Goal: Task Accomplishment & Management: Complete application form

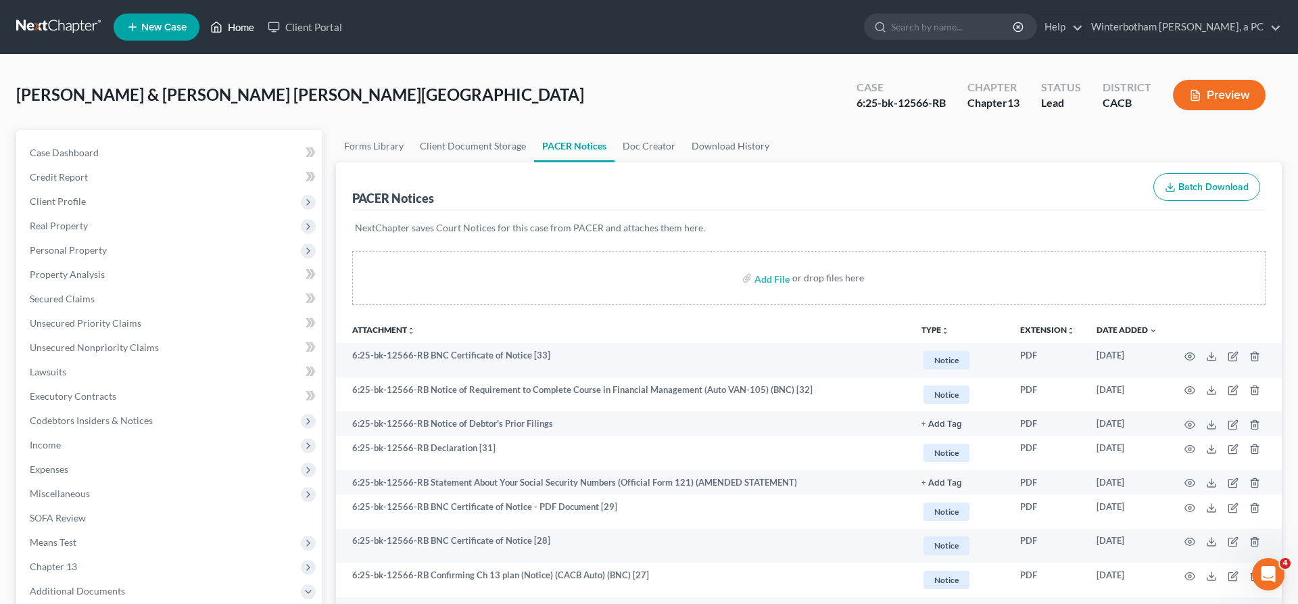
click at [203, 25] on link "Home" at bounding box center [231, 27] width 57 height 24
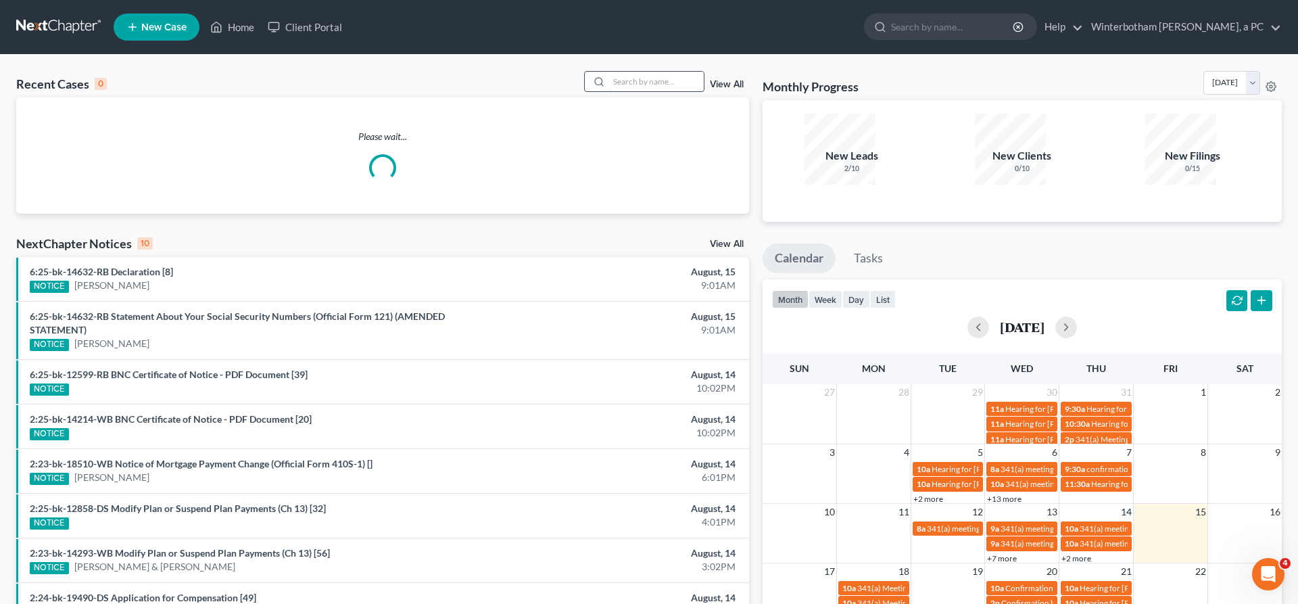
click at [669, 72] on input "search" at bounding box center [656, 82] width 95 height 20
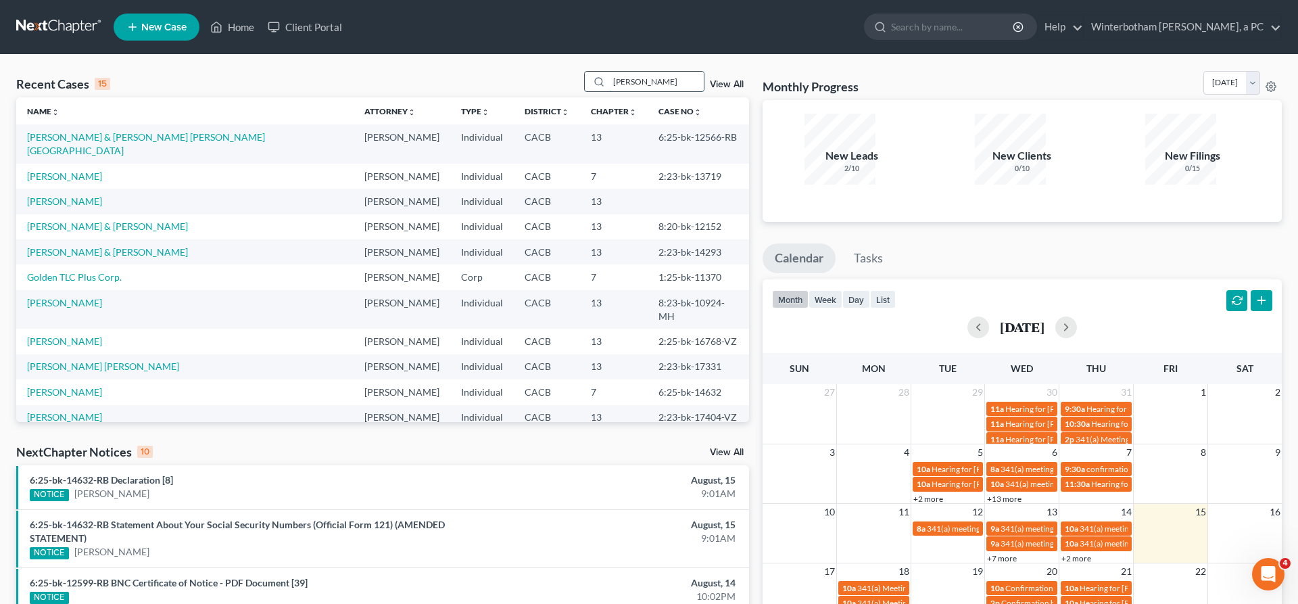
type input "[PERSON_NAME]"
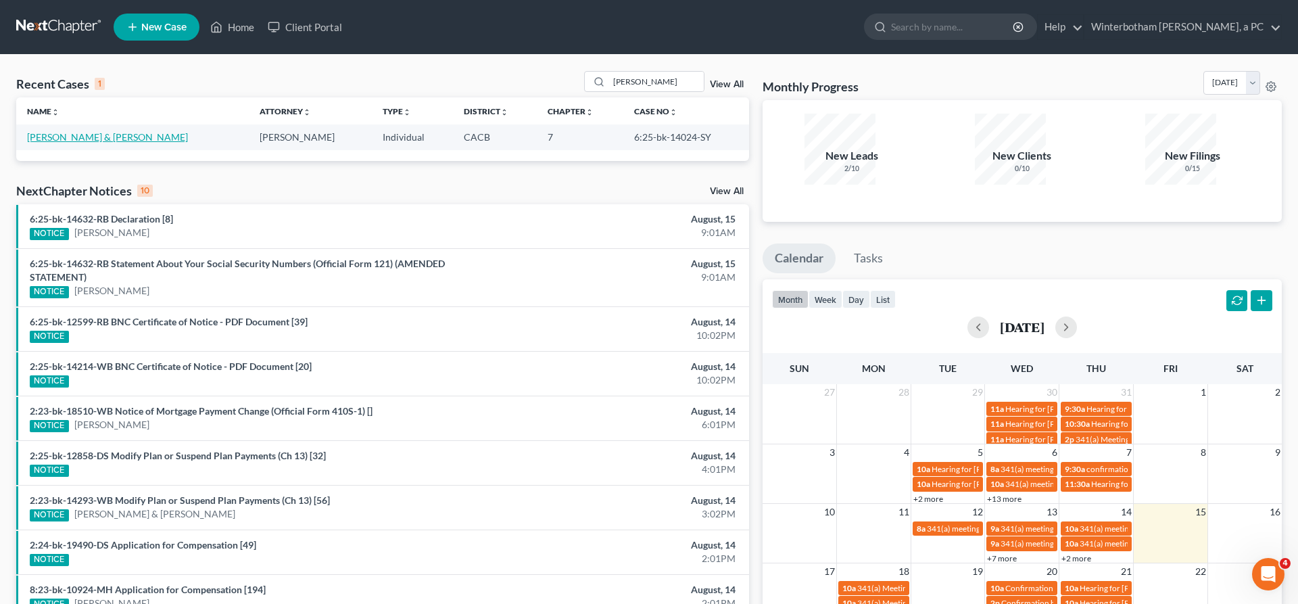
click at [73, 131] on link "[PERSON_NAME] & [PERSON_NAME]" at bounding box center [107, 136] width 161 height 11
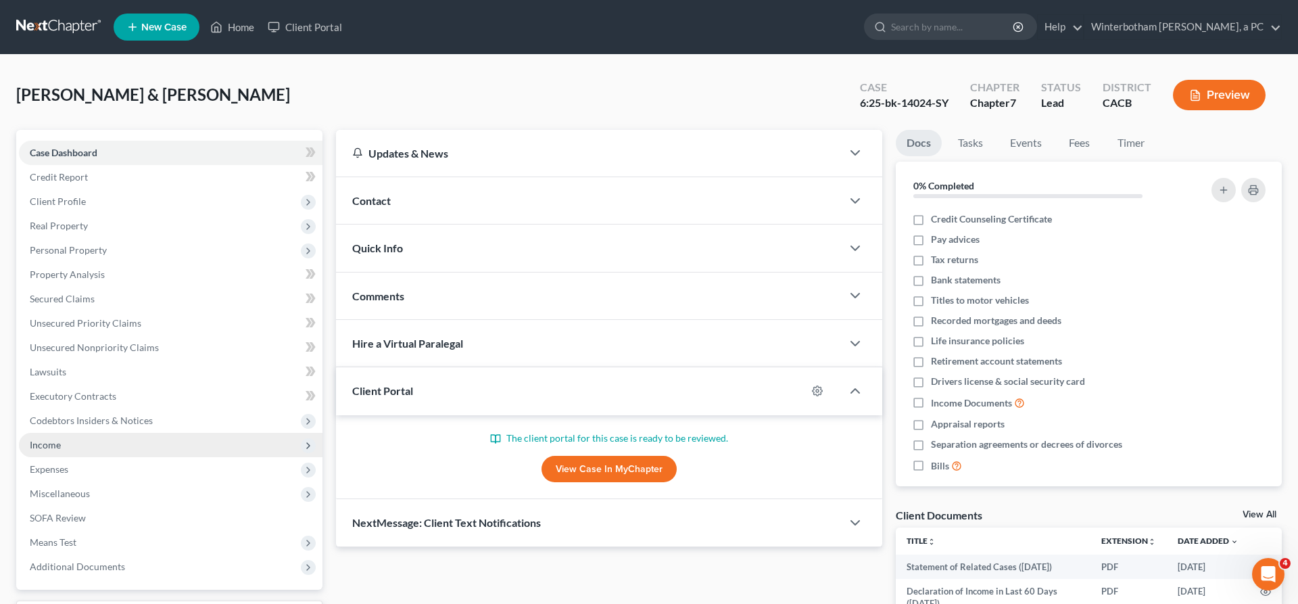
click at [99, 433] on span "Income" at bounding box center [171, 445] width 304 height 24
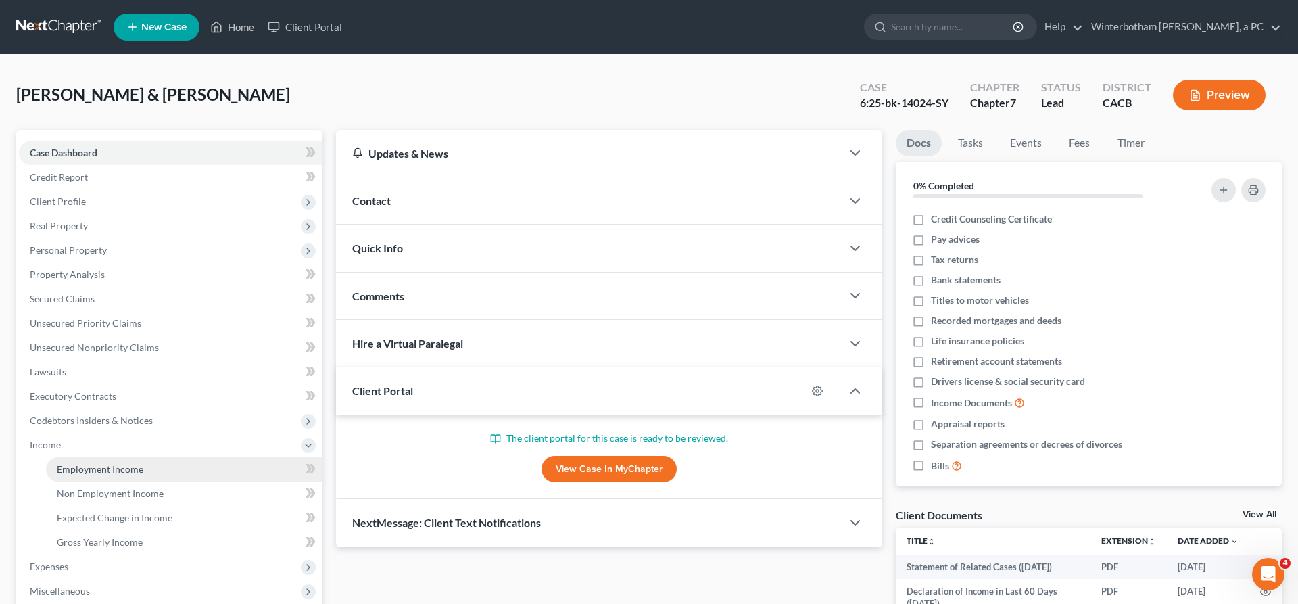
click at [113, 463] on span "Employment Income" at bounding box center [100, 468] width 87 height 11
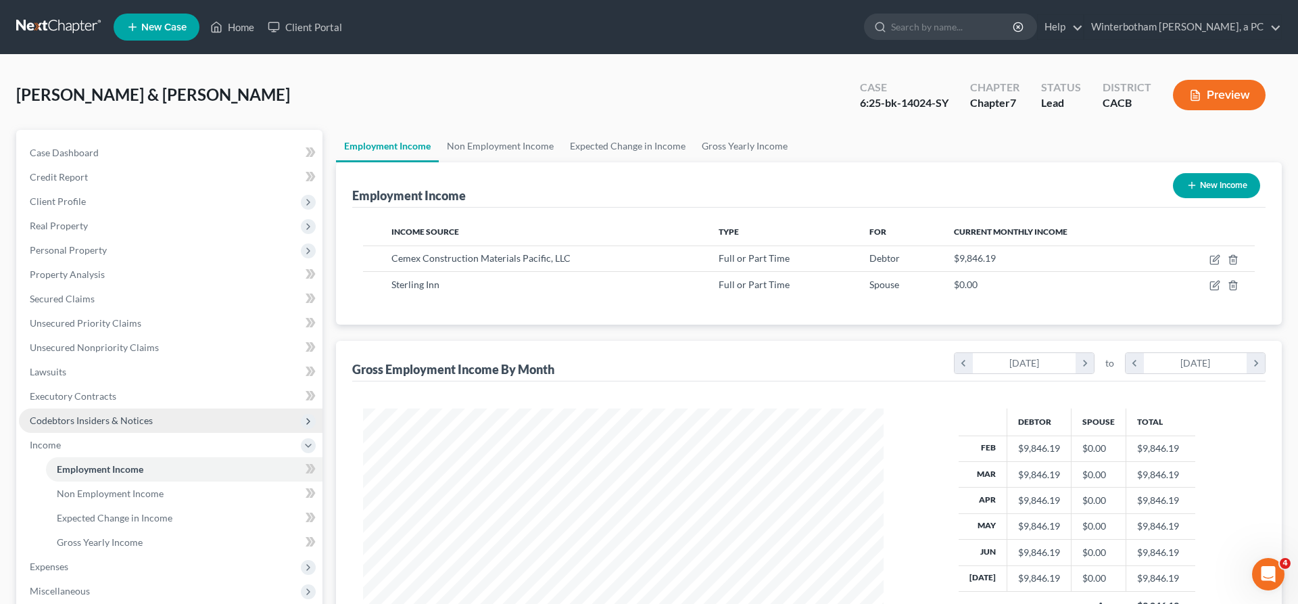
scroll to position [260, 547]
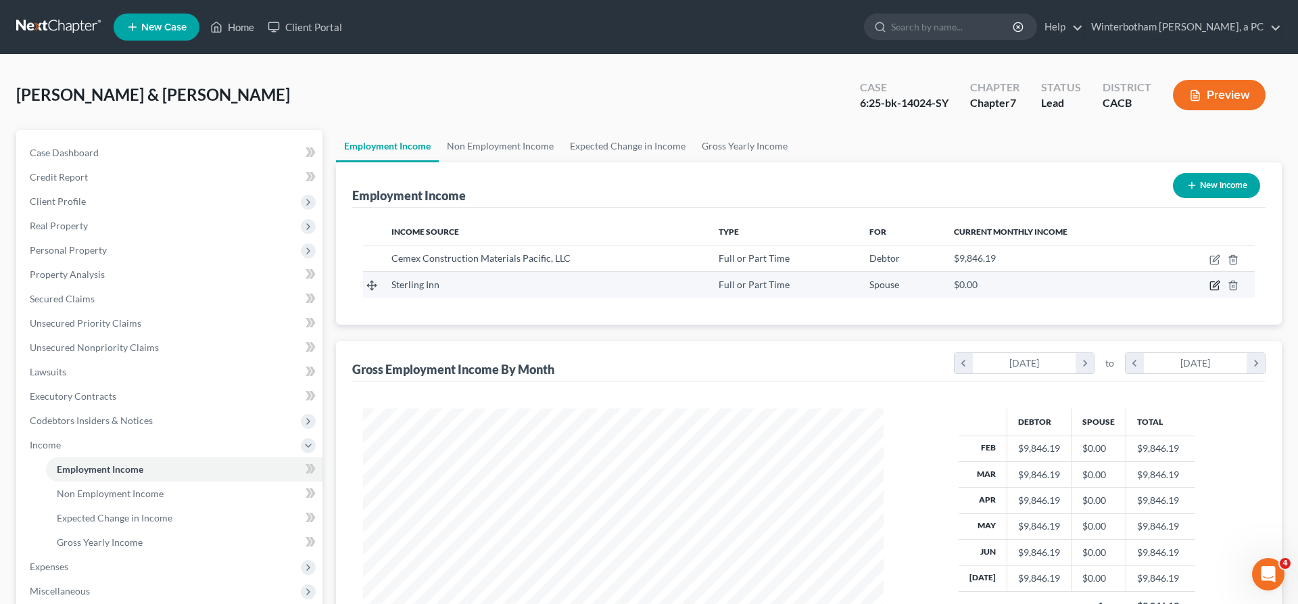
click at [1220, 280] on icon "button" at bounding box center [1214, 285] width 11 height 11
select select "0"
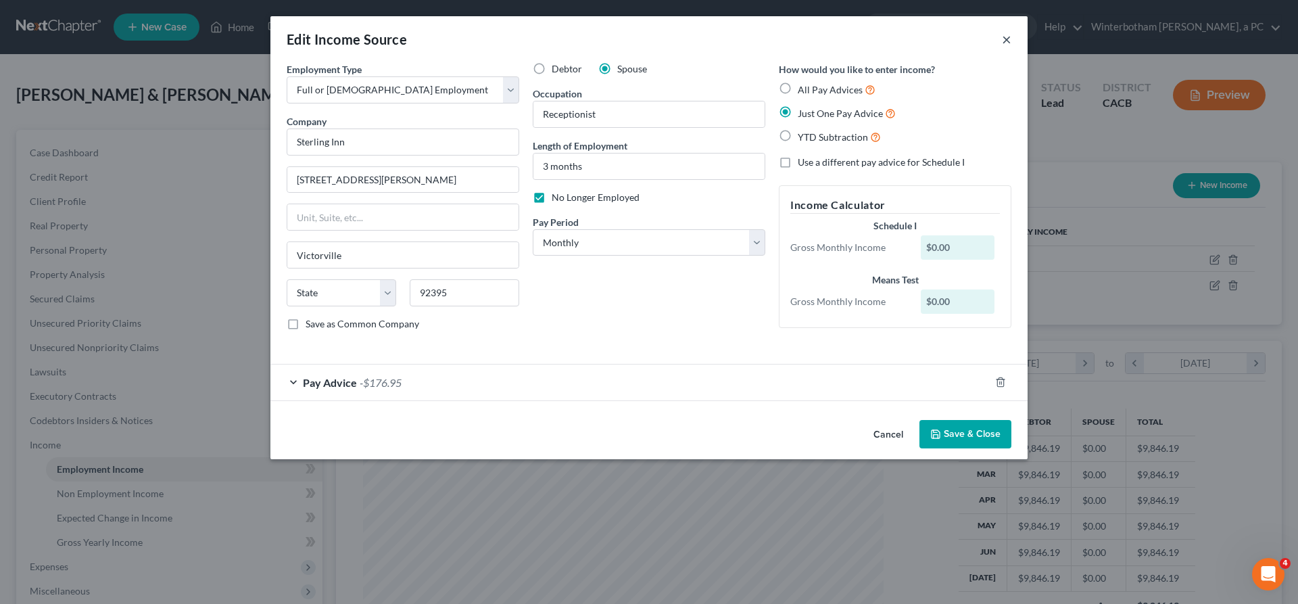
click at [1002, 32] on button "×" at bounding box center [1006, 39] width 9 height 16
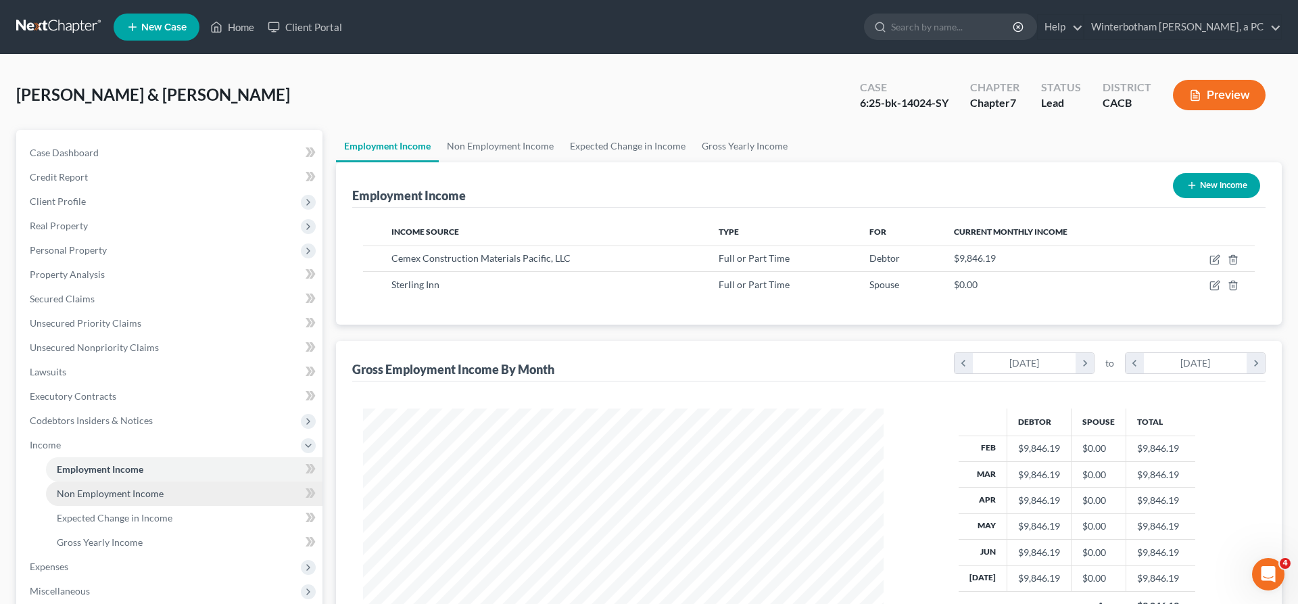
click at [116, 487] on span "Non Employment Income" at bounding box center [110, 492] width 107 height 11
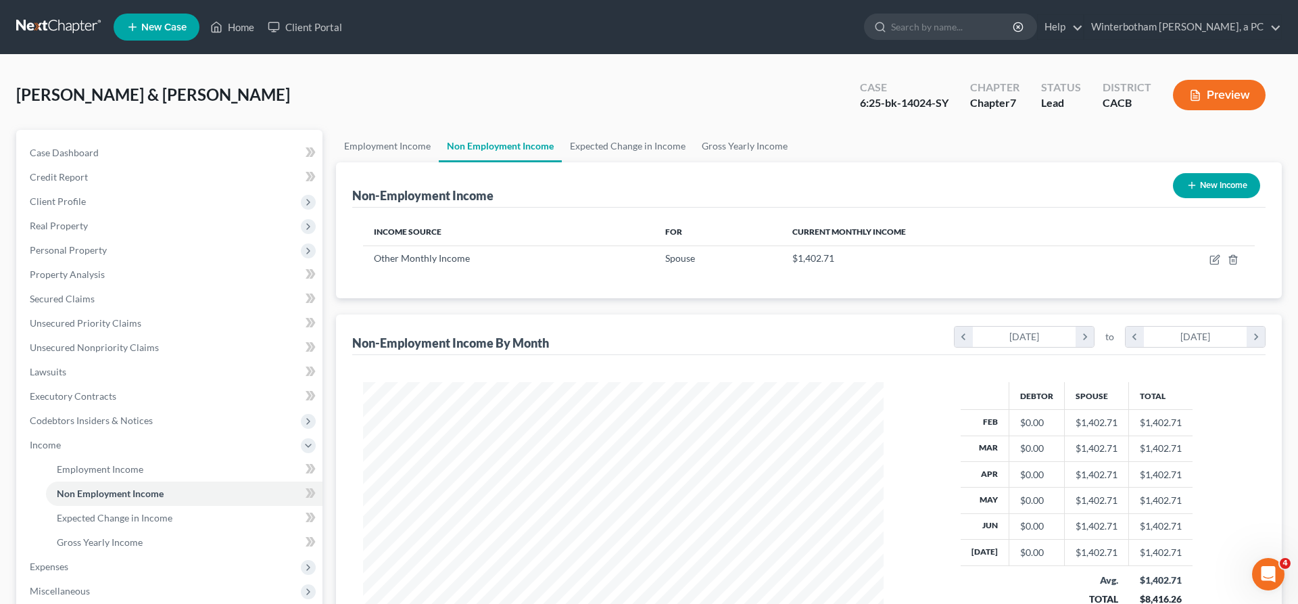
scroll to position [260, 547]
click at [1220, 254] on icon "button" at bounding box center [1214, 259] width 11 height 11
select select "13"
select select "0"
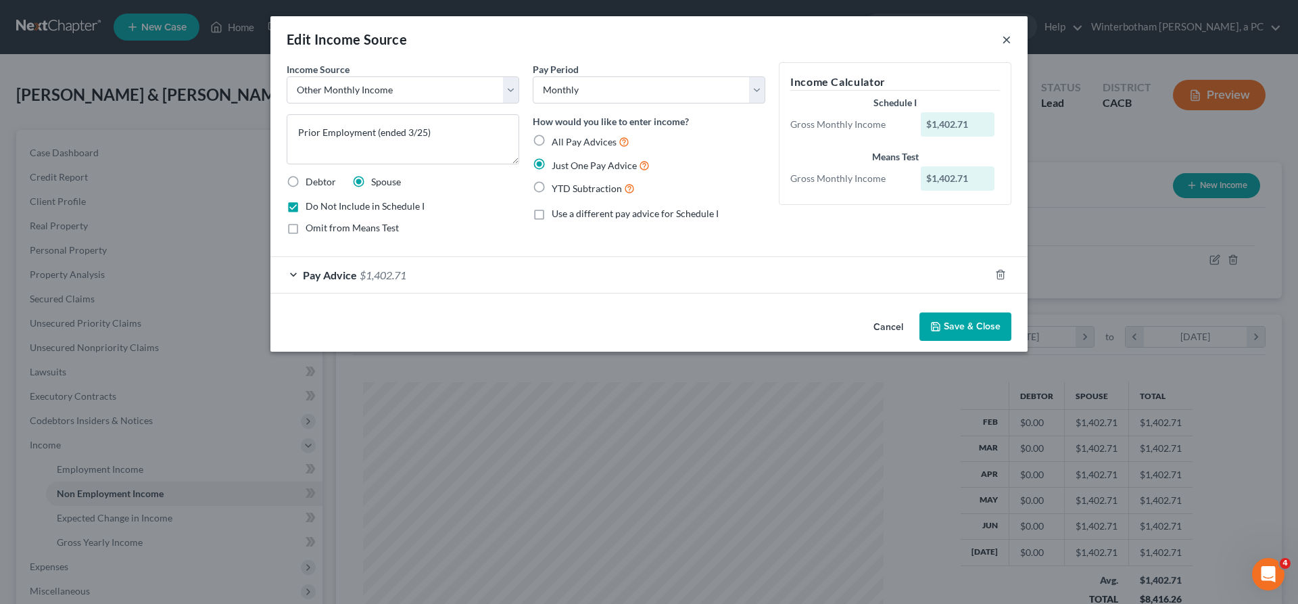
click at [1002, 31] on button "×" at bounding box center [1006, 39] width 9 height 16
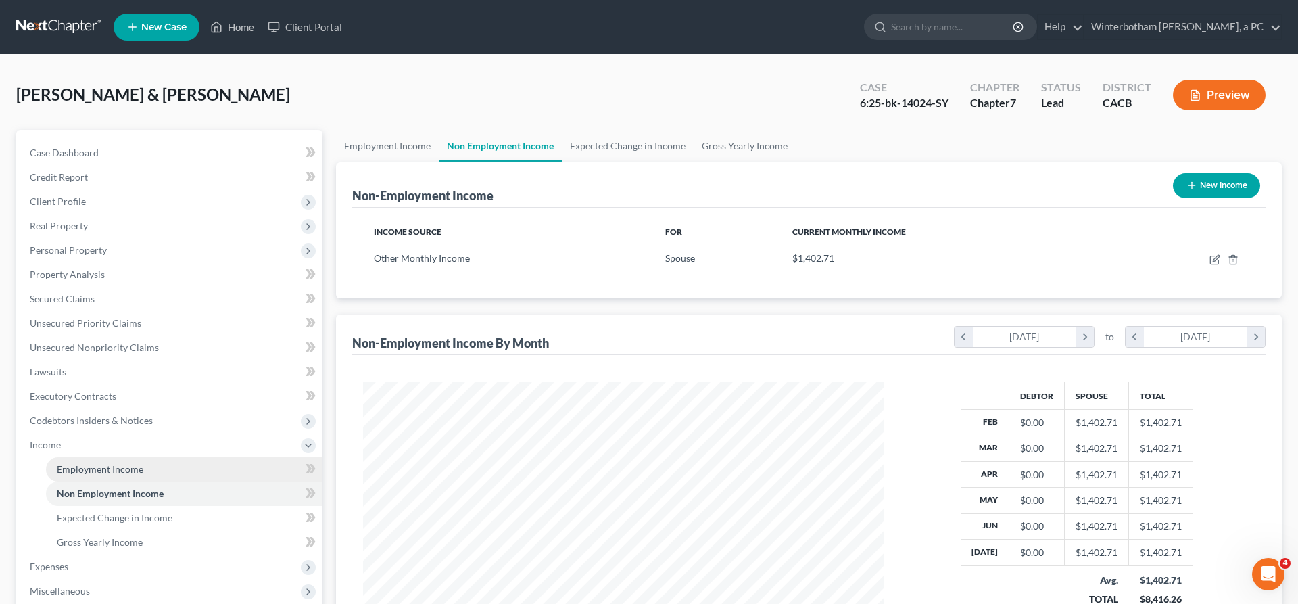
click at [150, 457] on link "Employment Income" at bounding box center [184, 469] width 277 height 24
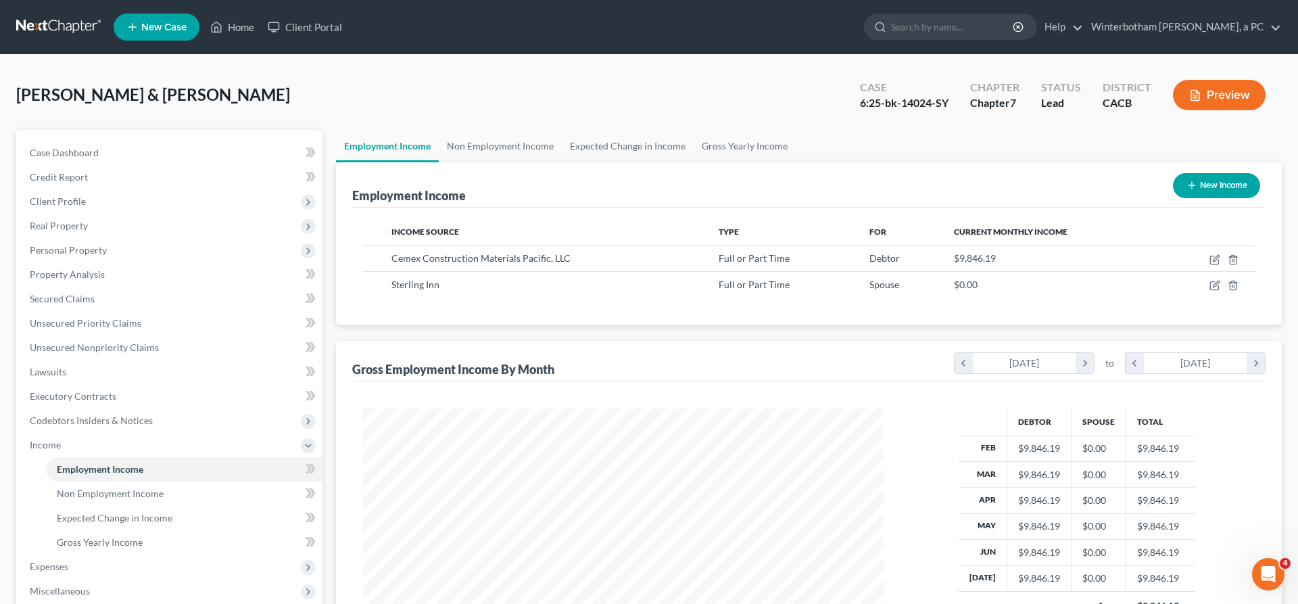
scroll to position [260, 547]
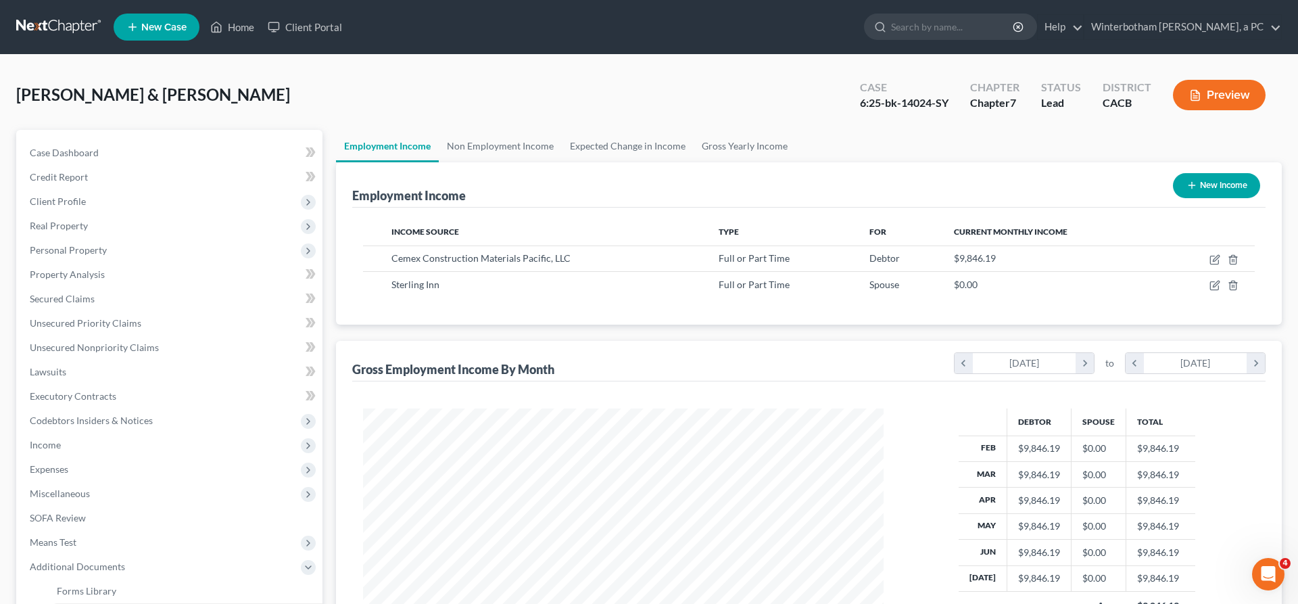
click at [139, 603] on link "Client Document Storage" at bounding box center [184, 615] width 277 height 24
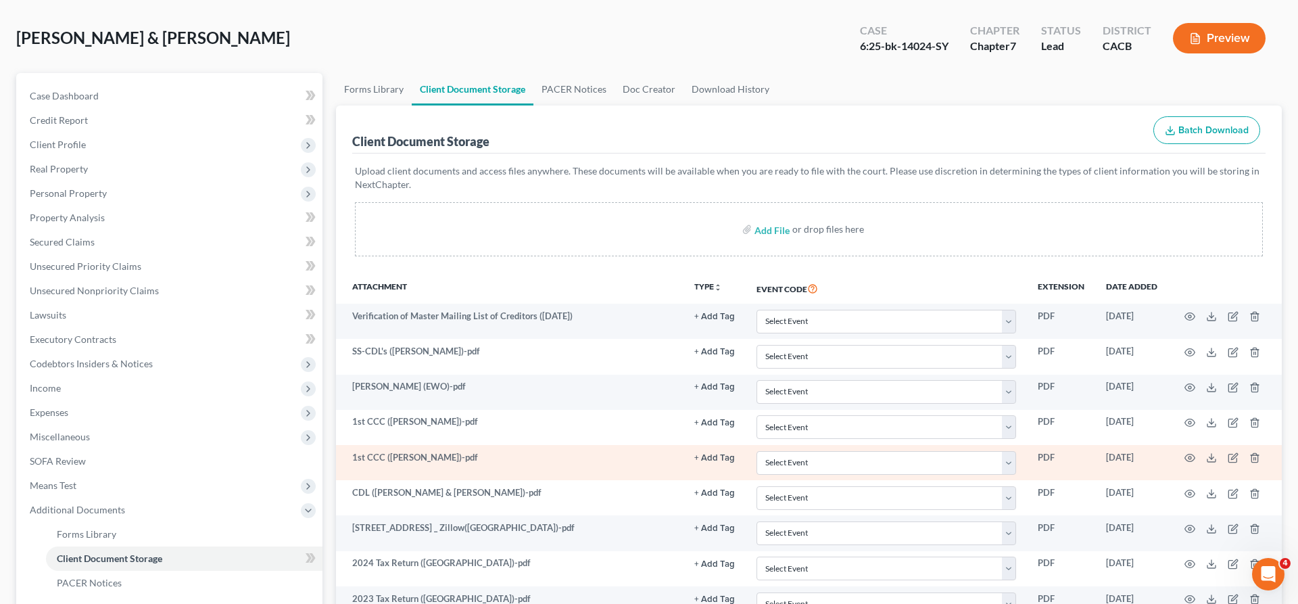
scroll to position [114, 0]
